Goal: Entertainment & Leisure: Consume media (video, audio)

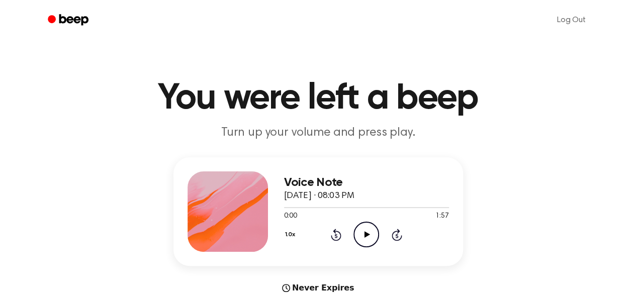
click at [366, 240] on icon "Play Audio" at bounding box center [367, 235] width 26 height 26
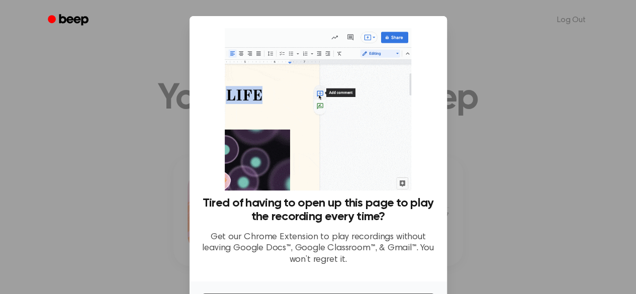
click at [477, 80] on div at bounding box center [318, 147] width 636 height 294
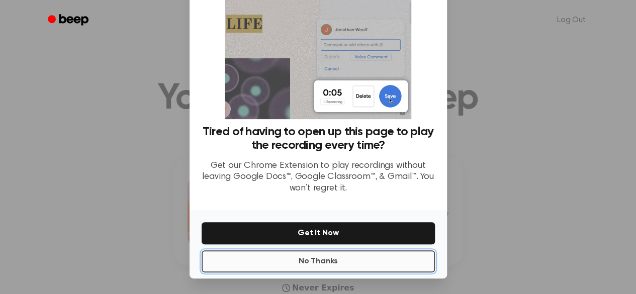
click at [339, 265] on button "No Thanks" at bounding box center [318, 262] width 233 height 22
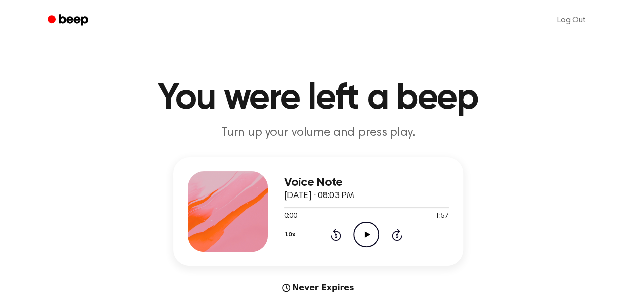
click at [358, 241] on icon "Play Audio" at bounding box center [367, 235] width 26 height 26
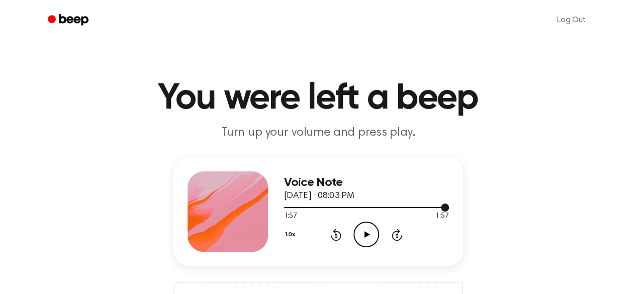
click at [306, 204] on div at bounding box center [366, 207] width 165 height 8
click at [305, 206] on span at bounding box center [302, 208] width 8 height 8
click at [371, 232] on icon "Play Audio" at bounding box center [367, 235] width 26 height 26
drag, startPoint x: 300, startPoint y: 207, endPoint x: 287, endPoint y: 204, distance: 12.8
click at [287, 204] on div at bounding box center [366, 207] width 165 height 8
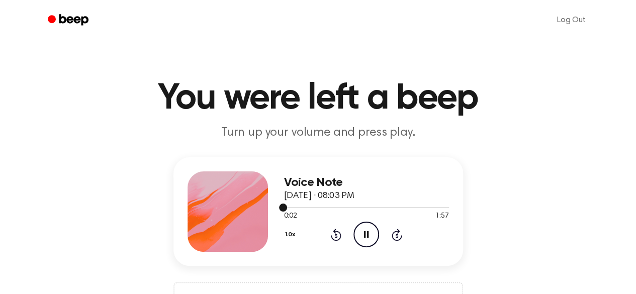
click at [290, 206] on div at bounding box center [366, 207] width 165 height 8
click at [367, 232] on icon "Play Audio" at bounding box center [367, 235] width 26 height 26
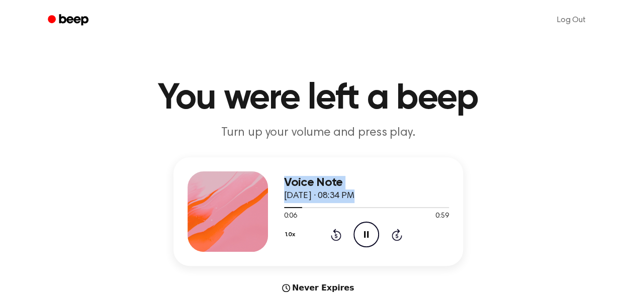
drag, startPoint x: 295, startPoint y: 206, endPoint x: 250, endPoint y: 213, distance: 45.4
click at [250, 213] on div "Voice Note September 7, 2025 · 08:34 PM 0:06 0:59 Your browser does not support…" at bounding box center [319, 211] width 290 height 109
click at [434, 180] on h3 "Voice Note" at bounding box center [366, 183] width 165 height 14
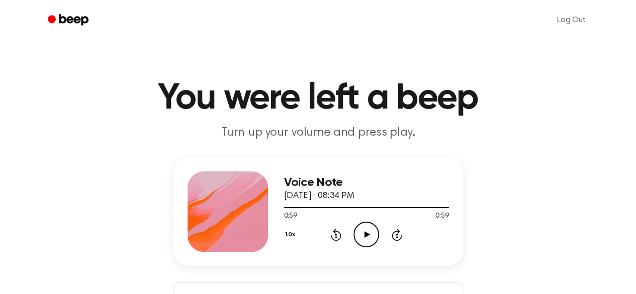
click at [356, 236] on icon "Play Audio" at bounding box center [367, 235] width 26 height 26
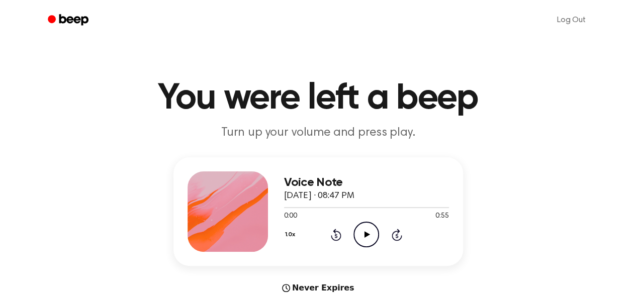
click at [363, 226] on icon "Play Audio" at bounding box center [367, 235] width 26 height 26
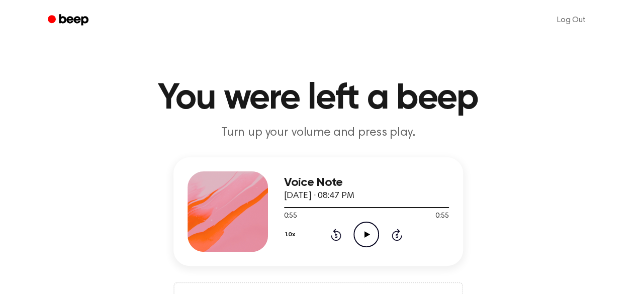
click at [366, 227] on icon "Play Audio" at bounding box center [367, 235] width 26 height 26
click at [369, 208] on div at bounding box center [366, 207] width 165 height 1
